Goal: Task Accomplishment & Management: Use online tool/utility

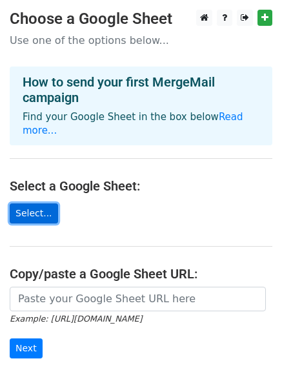
click at [41, 203] on link "Select..." at bounding box center [34, 213] width 48 height 20
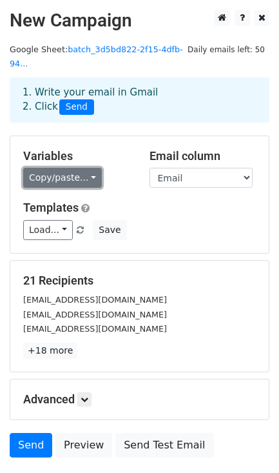
click at [85, 168] on link "Copy/paste..." at bounding box center [62, 178] width 79 height 20
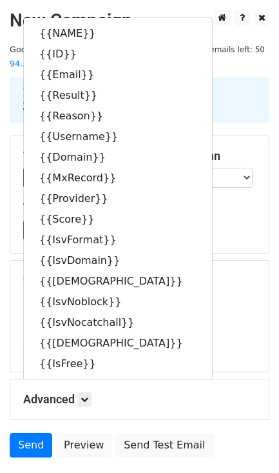
click at [176, 220] on div "Load... No templates saved Save" at bounding box center [140, 230] width 252 height 20
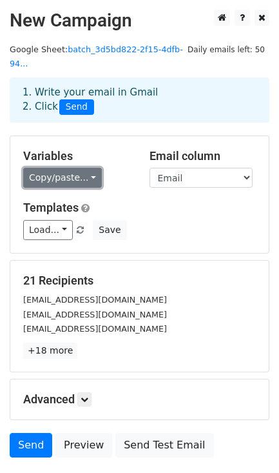
click at [84, 168] on link "Copy/paste..." at bounding box center [62, 178] width 79 height 20
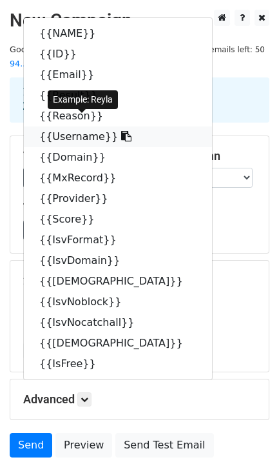
click at [65, 126] on link "{{Username}}" at bounding box center [118, 136] width 188 height 21
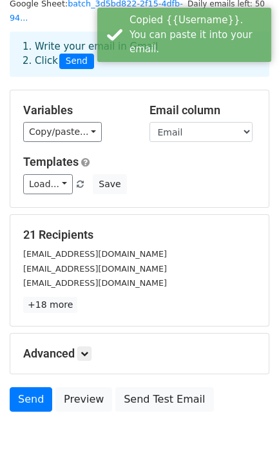
scroll to position [83, 0]
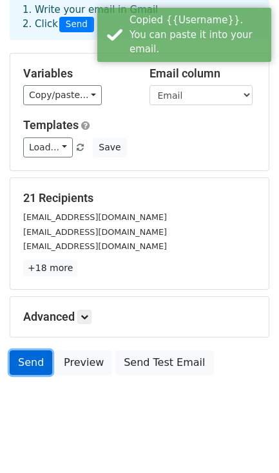
click at [28, 352] on link "Send" at bounding box center [31, 362] width 43 height 25
